Goal: Task Accomplishment & Management: Use online tool/utility

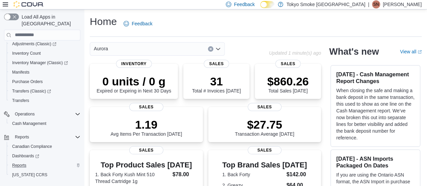
scroll to position [111, 0]
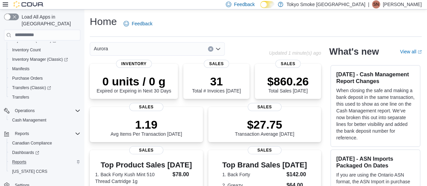
click at [31, 158] on div "Reports" at bounding box center [44, 162] width 71 height 8
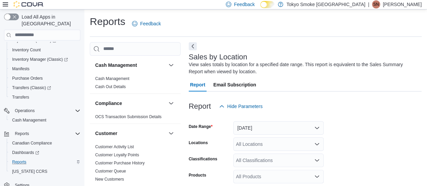
scroll to position [23, 0]
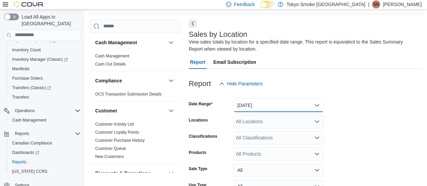
click at [251, 104] on button "[DATE]" at bounding box center [278, 106] width 91 height 14
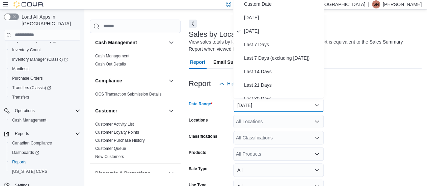
scroll to position [20, 0]
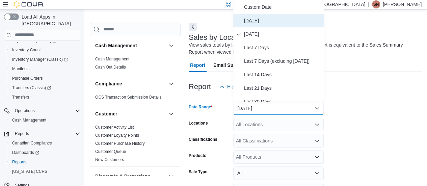
click at [256, 26] on button "[DATE]" at bounding box center [278, 21] width 91 height 14
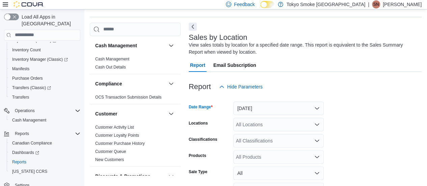
click at [263, 126] on div "All Locations" at bounding box center [278, 125] width 91 height 14
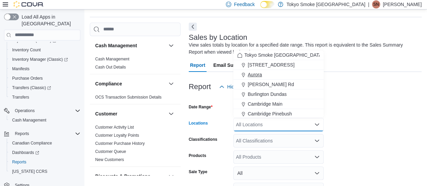
click at [268, 73] on div "Aurora" at bounding box center [279, 74] width 82 height 7
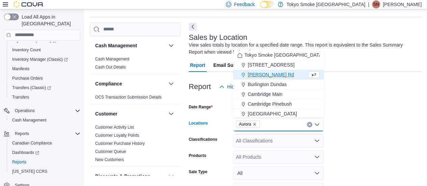
click at [346, 101] on div at bounding box center [305, 98] width 233 height 8
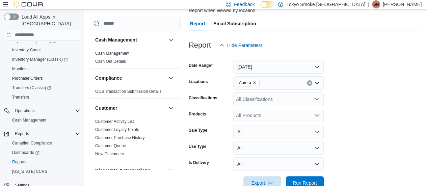
scroll to position [78, 0]
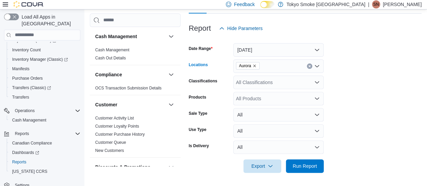
click at [255, 67] on icon "Remove Aurora from selection in this group" at bounding box center [255, 66] width 4 height 4
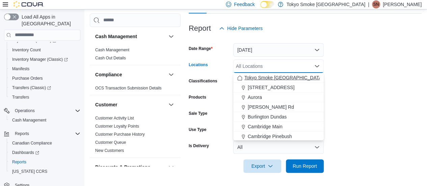
click at [255, 75] on span "Tokyo Smoke [GEOGRAPHIC_DATA]" at bounding box center [284, 77] width 79 height 7
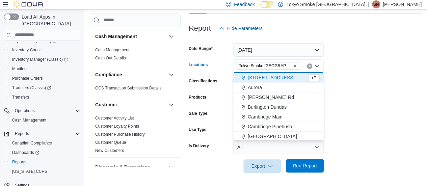
click at [307, 161] on span "Run Report" at bounding box center [305, 166] width 30 height 14
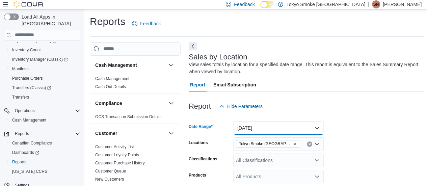
click at [264, 130] on button "[DATE]" at bounding box center [278, 128] width 91 height 14
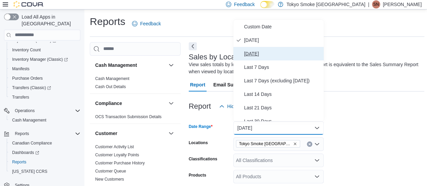
click at [263, 50] on span "[DATE]" at bounding box center [282, 54] width 77 height 8
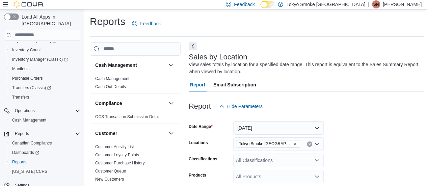
click at [355, 119] on div at bounding box center [307, 117] width 236 height 8
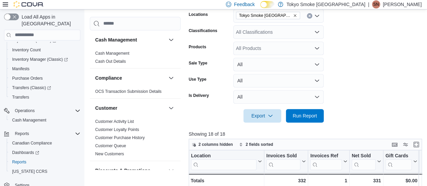
scroll to position [135, 0]
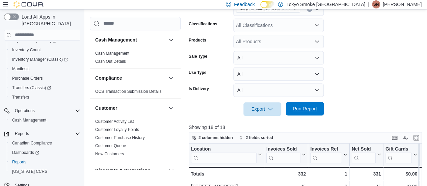
click at [307, 111] on span "Run Report" at bounding box center [305, 108] width 24 height 7
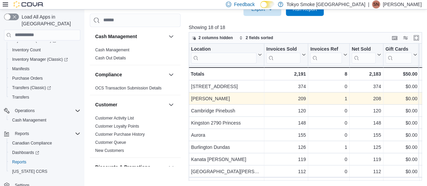
scroll to position [100, 0]
